Goal: Task Accomplishment & Management: Complete application form

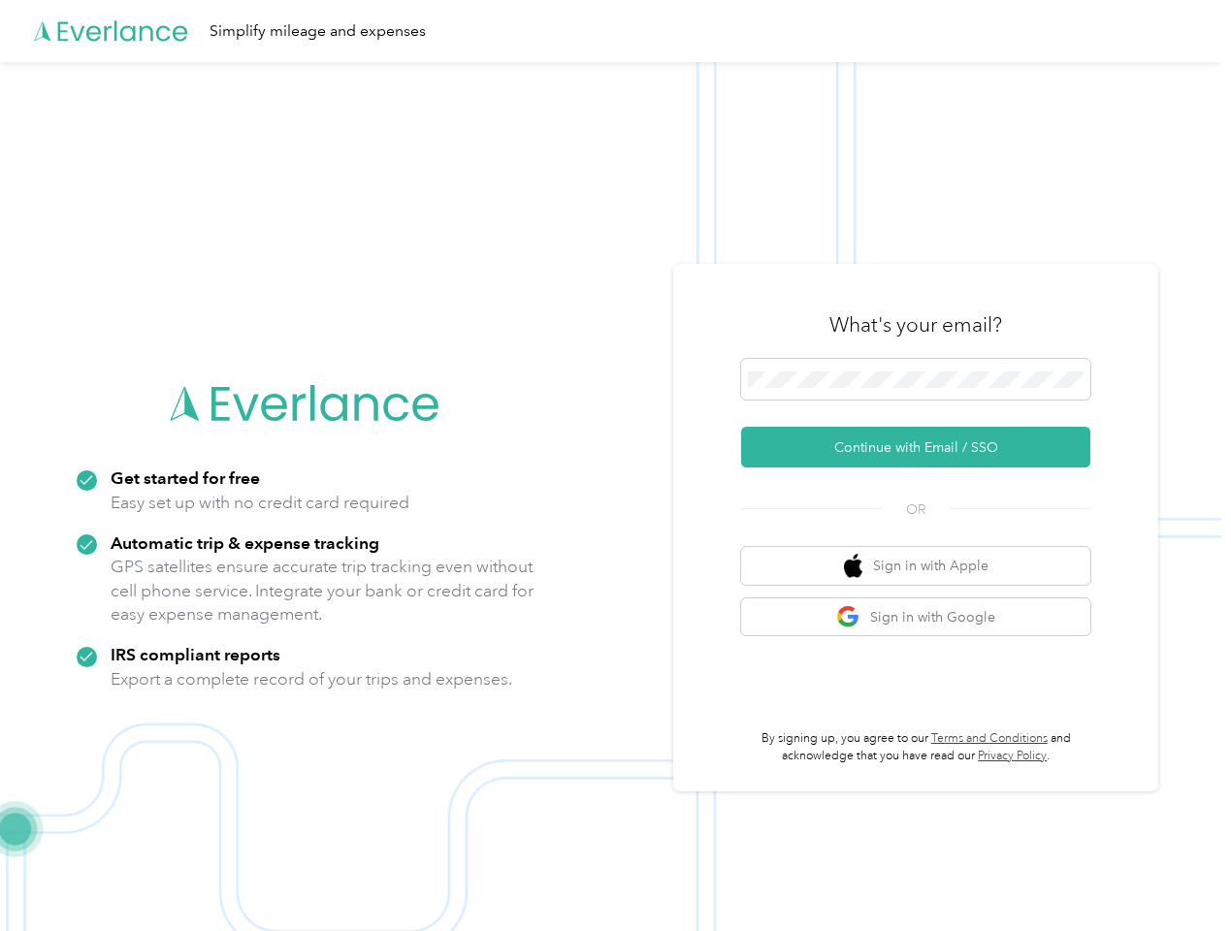
click at [615, 466] on img at bounding box center [610, 527] width 1221 height 931
click at [615, 31] on div "Simplify mileage and expenses" at bounding box center [610, 31] width 1221 height 62
click at [923, 447] on button "Continue with Email / SSO" at bounding box center [915, 447] width 349 height 41
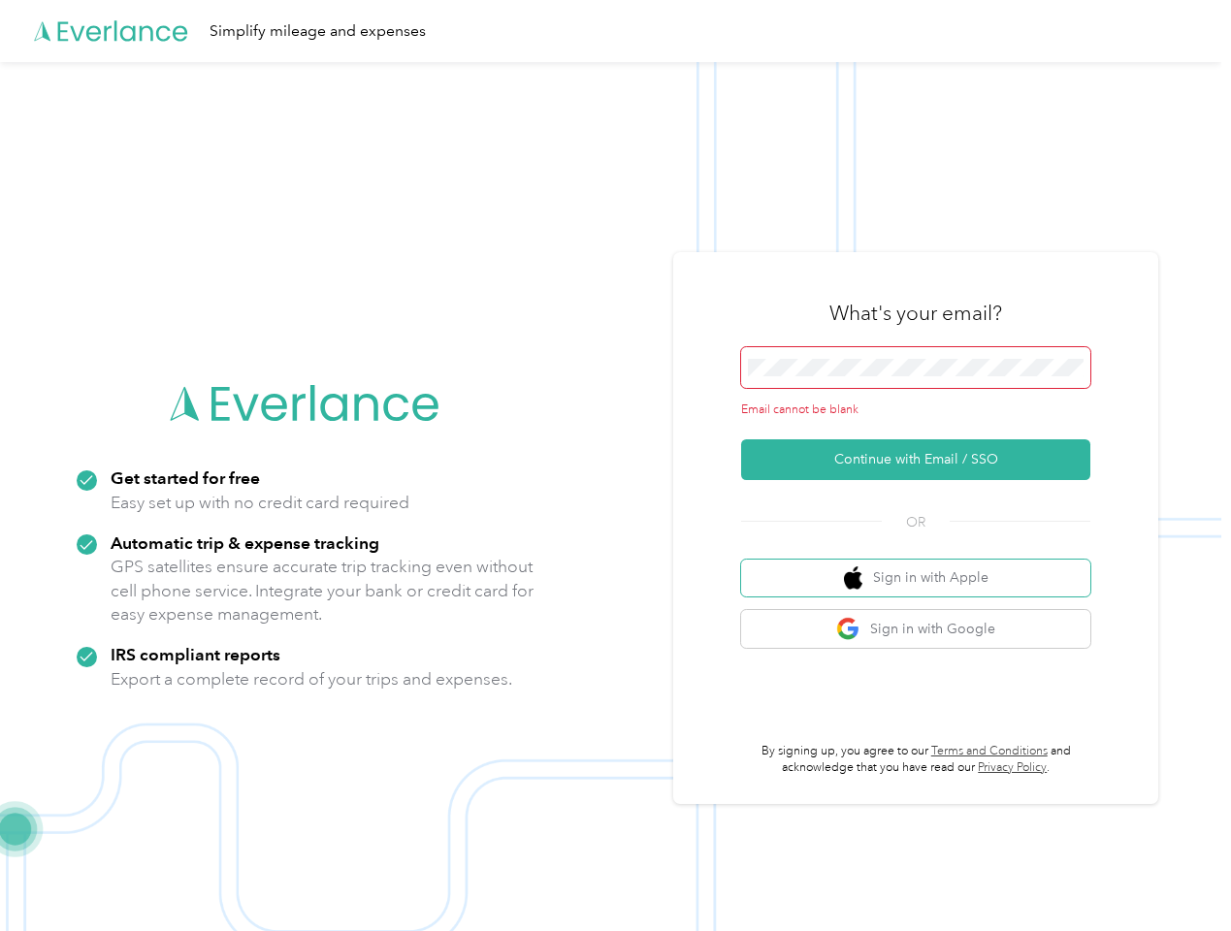
click at [923, 565] on button "Sign in with Apple" at bounding box center [915, 579] width 349 height 38
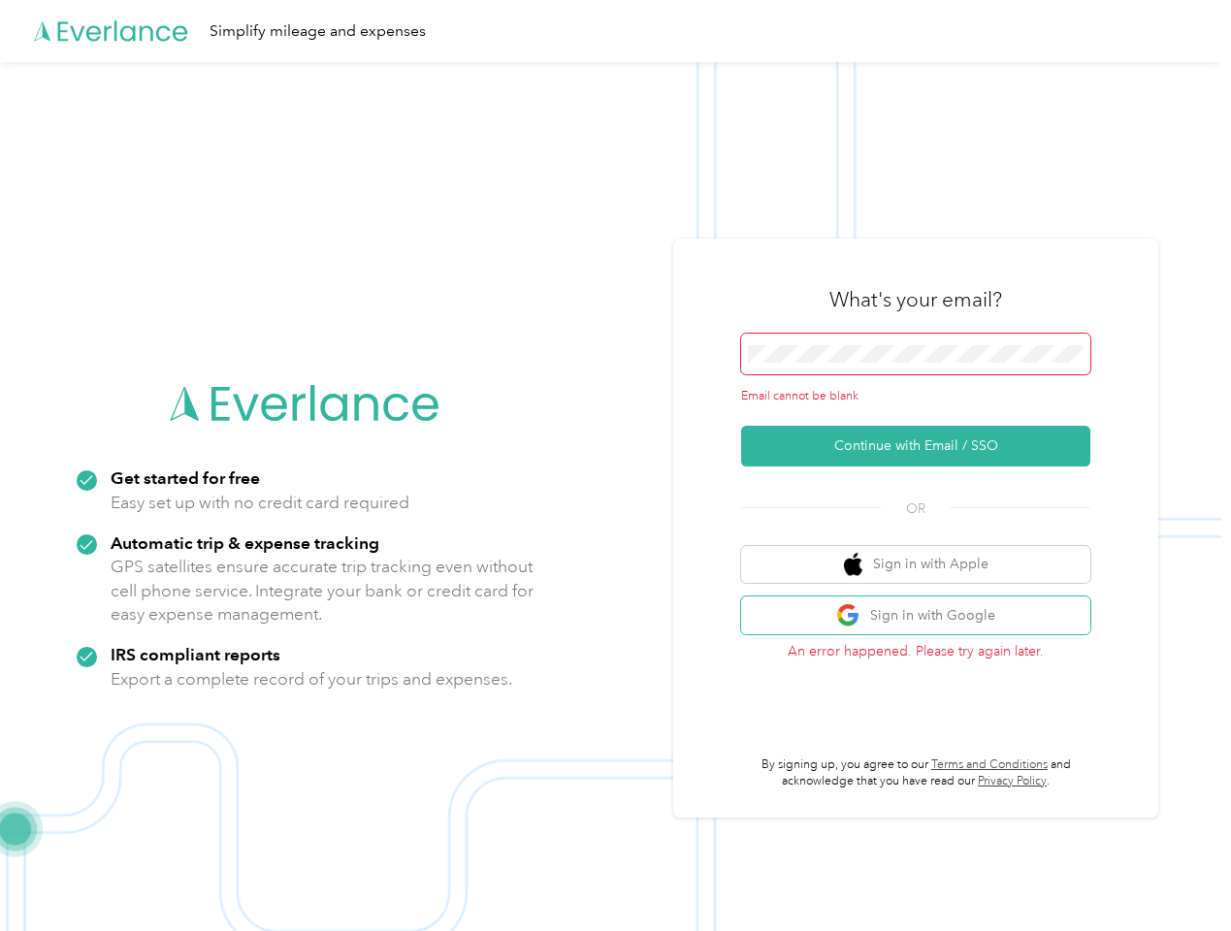
click at [923, 617] on button "Sign in with Google" at bounding box center [915, 615] width 349 height 38
